Goal: Check status: Check status

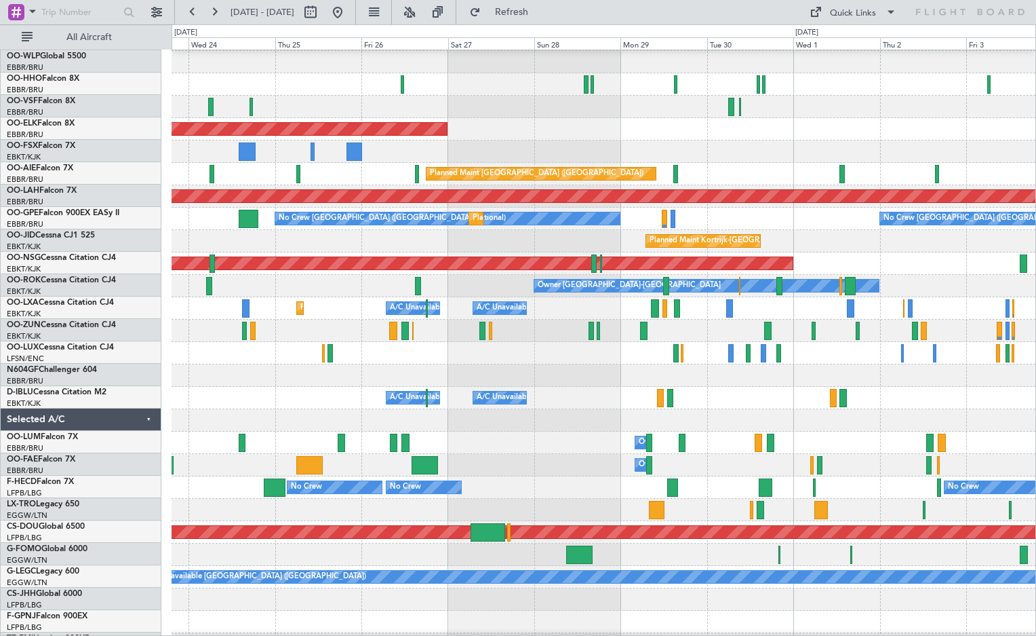
scroll to position [12, 0]
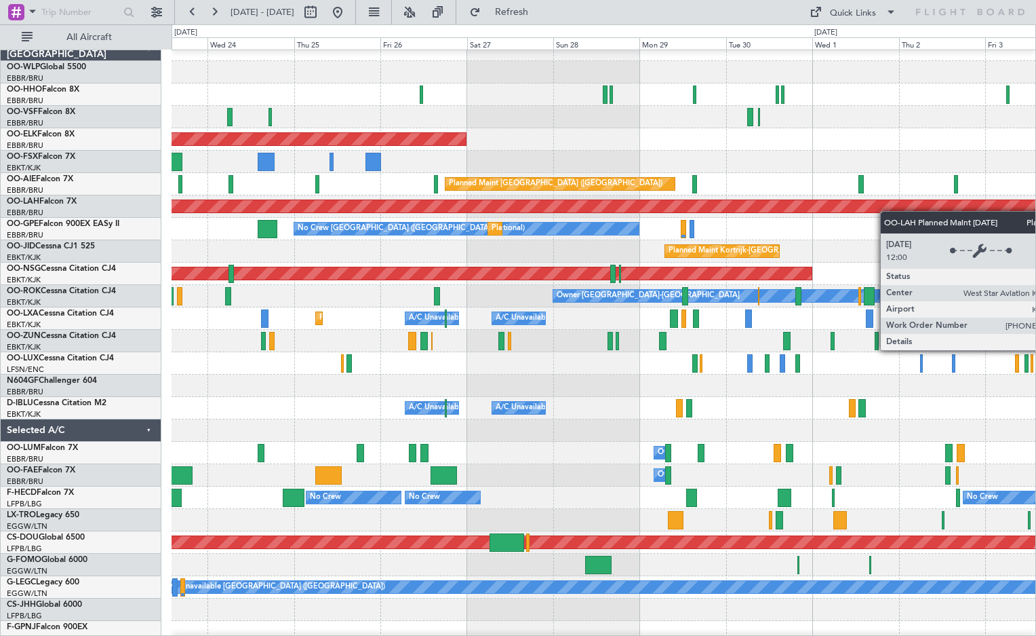
click at [887, 211] on div "Planned Maint [PERSON_NAME]-[GEOGRAPHIC_DATA][PERSON_NAME] ([GEOGRAPHIC_DATA][P…" at bounding box center [604, 206] width 2592 height 12
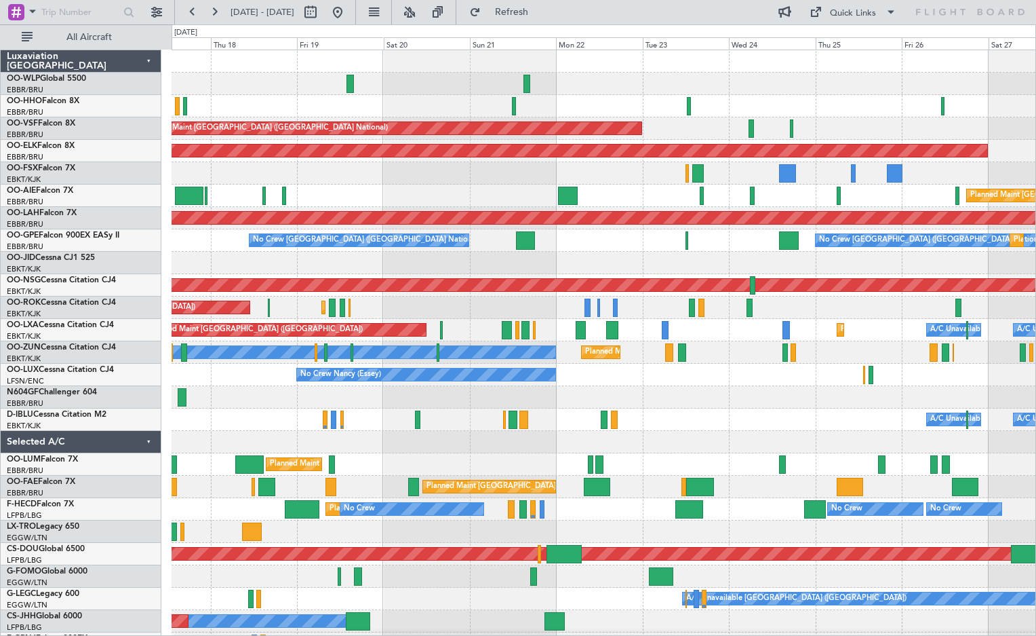
click at [242, 429] on div "AOG Maint [GEOGRAPHIC_DATA] ([GEOGRAPHIC_DATA] National) Planned Maint [GEOGRAP…" at bounding box center [604, 397] width 864 height 694
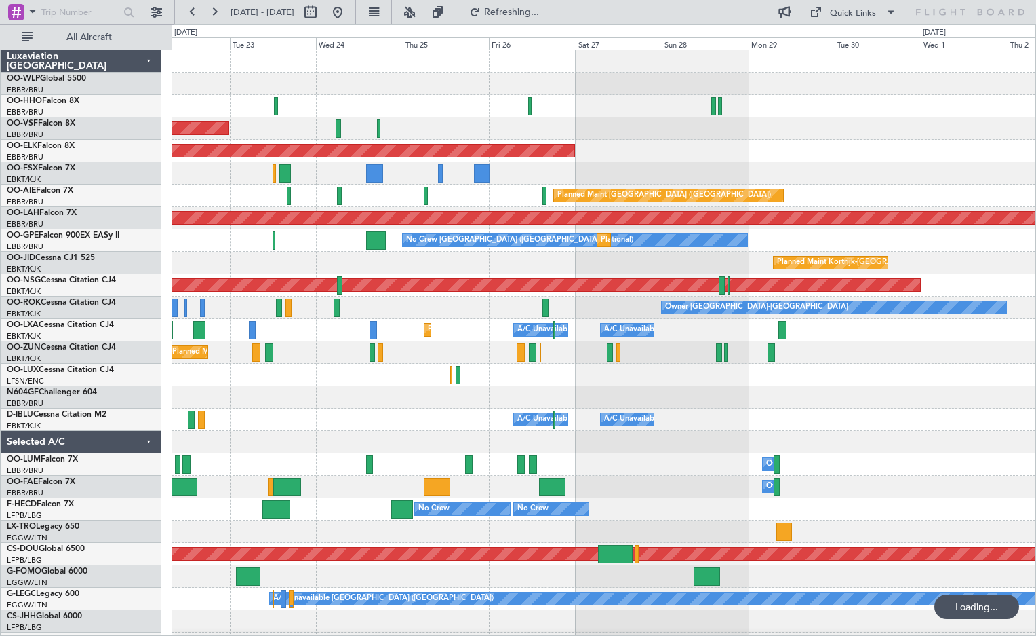
click at [394, 429] on div "AOG Maint [GEOGRAPHIC_DATA] ([GEOGRAPHIC_DATA] National) Planned Maint [GEOGRAP…" at bounding box center [604, 397] width 864 height 694
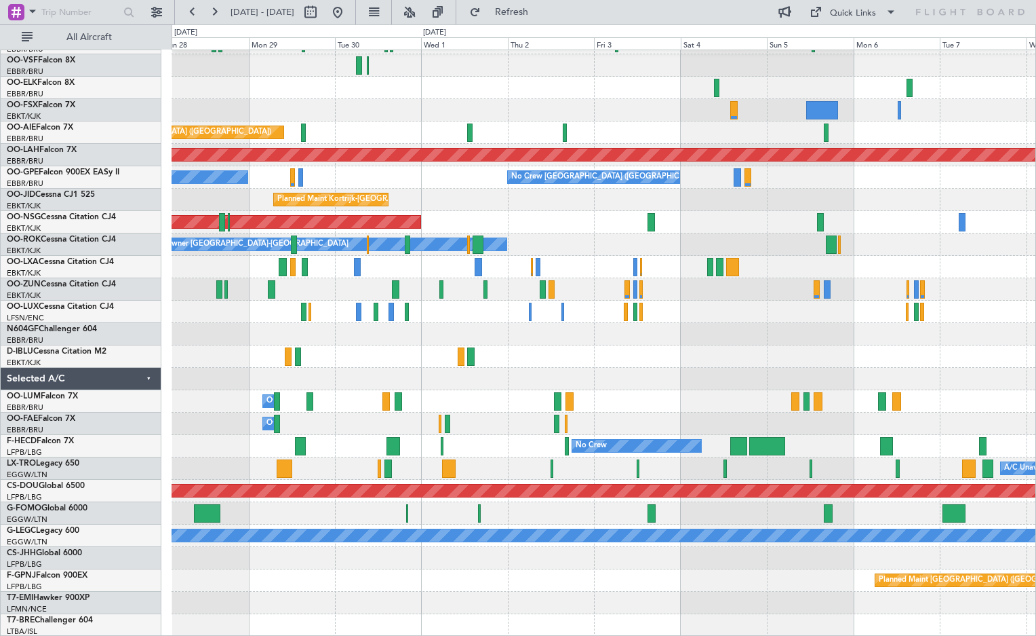
scroll to position [12, 0]
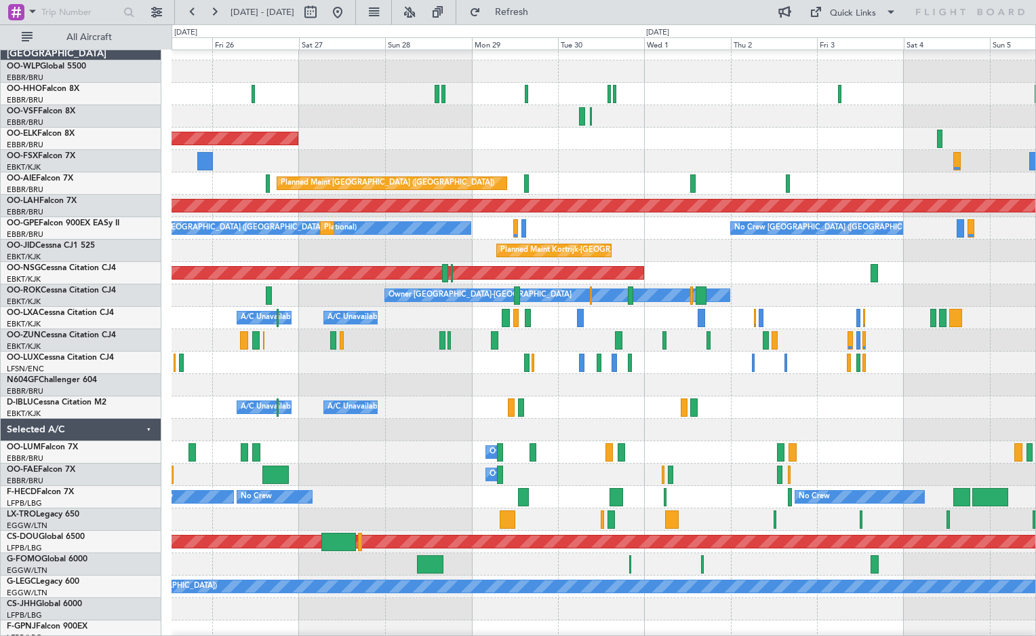
click at [765, 390] on div at bounding box center [604, 385] width 864 height 22
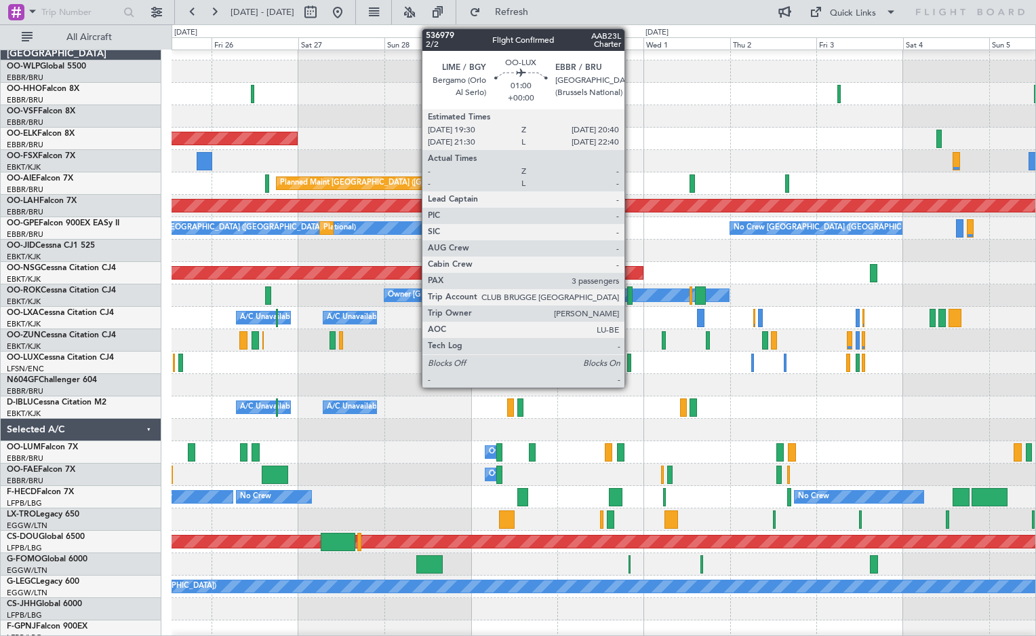
click at [631, 368] on div at bounding box center [629, 362] width 5 height 18
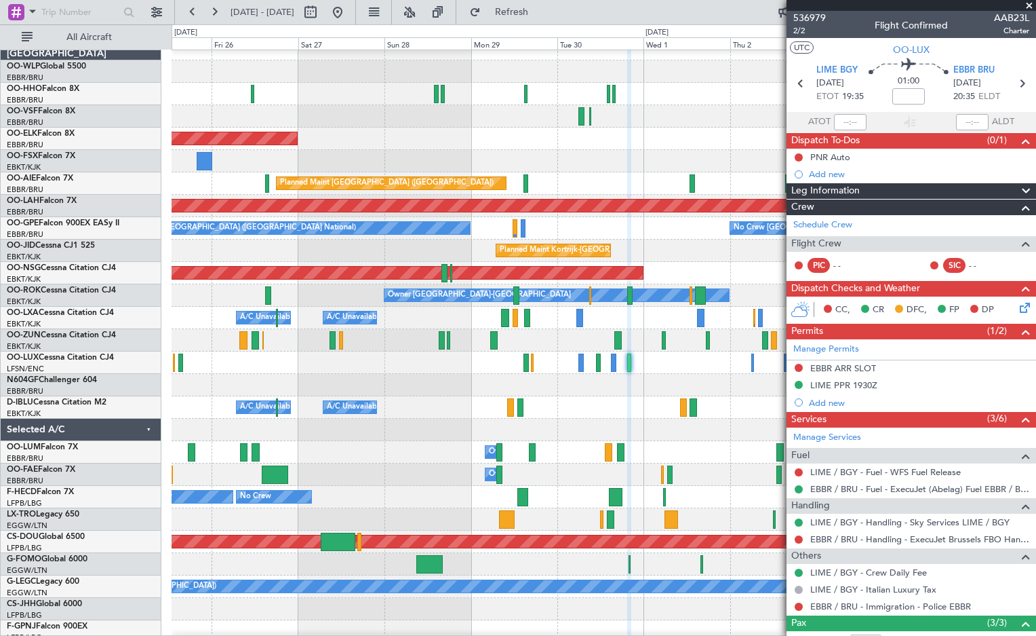
click at [1028, 5] on span at bounding box center [1030, 6] width 14 height 12
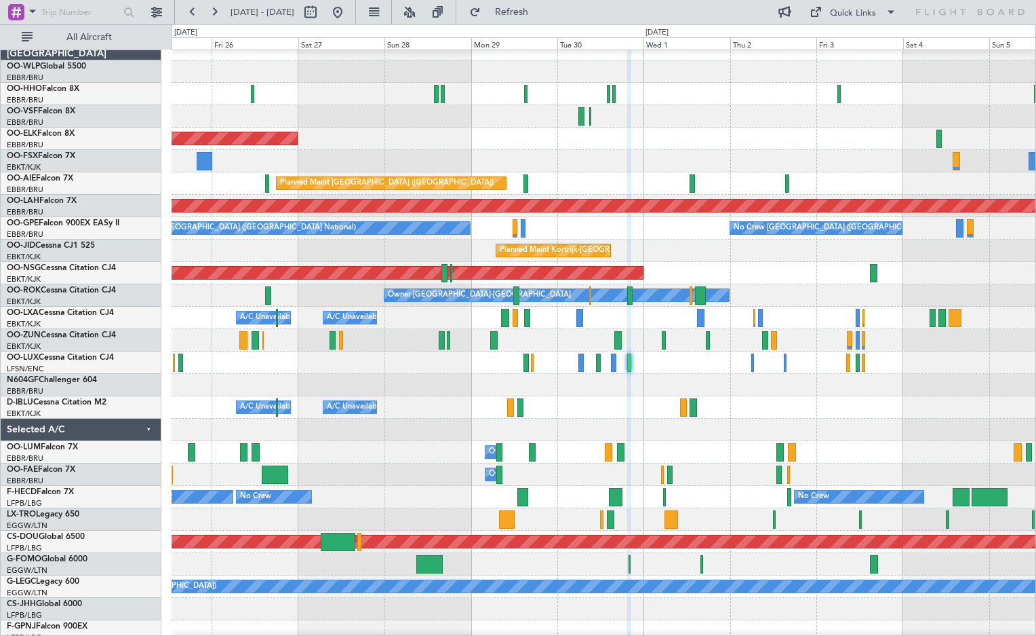
type input "0"
click at [545, 22] on button "Refresh" at bounding box center [503, 12] width 81 height 22
click at [463, 1] on button "Refresh" at bounding box center [503, 12] width 81 height 22
